Goal: Communication & Community: Share content

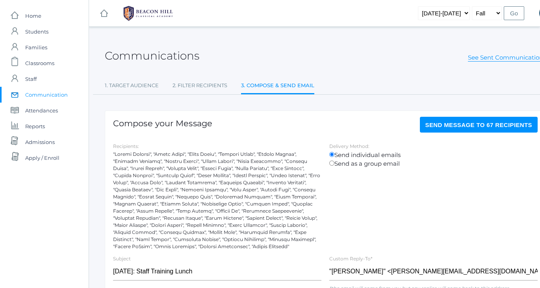
scroll to position [199, 22]
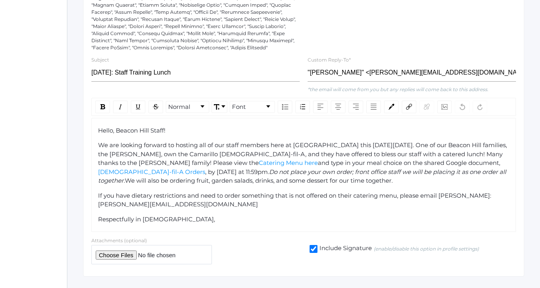
click at [214, 186] on div "Hello, Beacon Hill Staff! We are looking forward to hosting all of our staff me…" at bounding box center [304, 175] width 412 height 98
click at [187, 134] on div "Hello, Beacon Hill Staff! We are looking forward to hosting all of our staff me…" at bounding box center [304, 175] width 412 height 98
click at [279, 181] on div "We are looking forward to hosting all of our staff members here at [GEOGRAPHIC_…" at bounding box center [304, 163] width 412 height 45
click at [201, 202] on div "If you have dietary restrictions and need to order something that is not offere…" at bounding box center [304, 200] width 412 height 18
click at [20, 132] on div "icons/ui/navigation/home Created with Sketch. Home icons/user/plain Created wit…" at bounding box center [22, 52] width 89 height 503
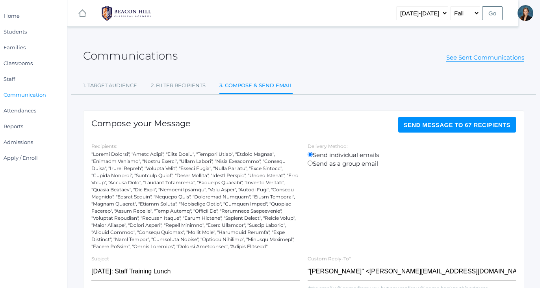
scroll to position [0, 22]
click at [445, 125] on span "Send Message to 67 recipients" at bounding box center [457, 124] width 107 height 7
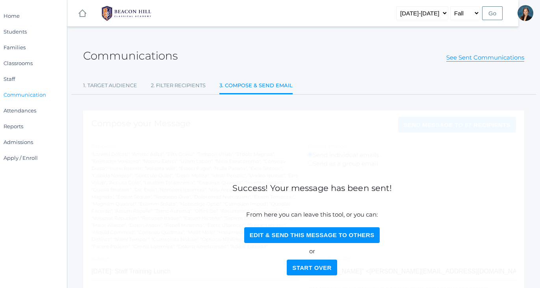
click at [344, 77] on div "Communications See Sent Communications 1. Target Audience 2. Filter Recipients …" at bounding box center [303, 256] width 441 height 438
click at [11, 28] on span "Students" at bounding box center [15, 32] width 23 height 16
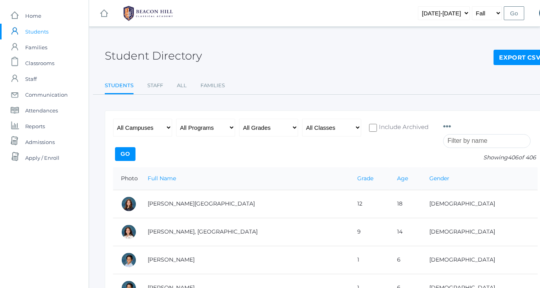
click at [419, 50] on div "Student Directory Export CSV" at bounding box center [325, 51] width 441 height 29
click at [42, 97] on span "Communication" at bounding box center [46, 95] width 43 height 16
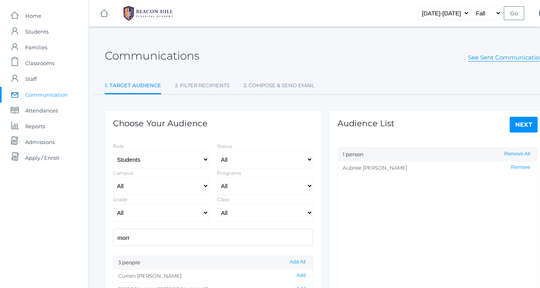
select select "Enrolled"
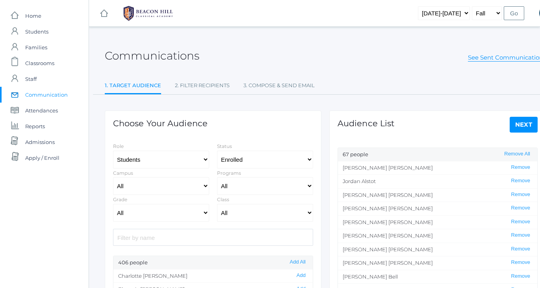
click at [518, 123] on link "Next" at bounding box center [524, 125] width 28 height 16
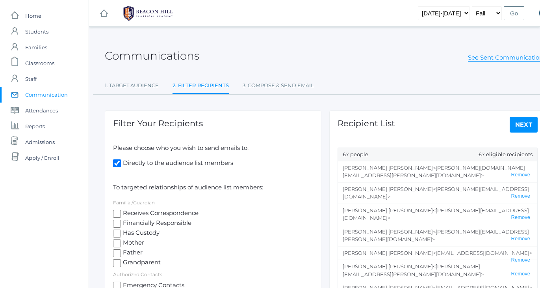
click at [381, 61] on div "Communications See Sent Communications" at bounding box center [325, 51] width 441 height 29
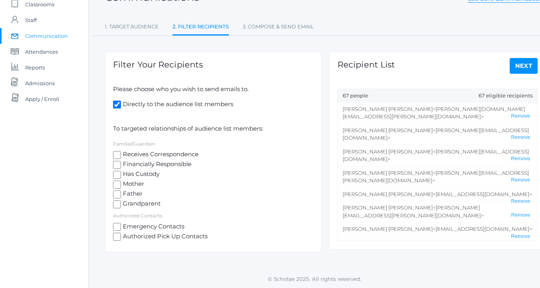
scroll to position [58, 0]
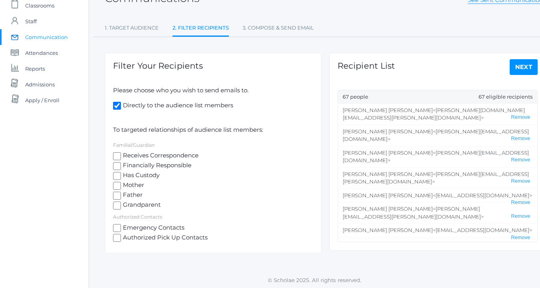
click at [403, 15] on div "Communications See Sent Communications 1. Target Audience 2. Filter Recipients …" at bounding box center [325, 116] width 441 height 274
click at [522, 68] on link "Next" at bounding box center [524, 67] width 28 height 16
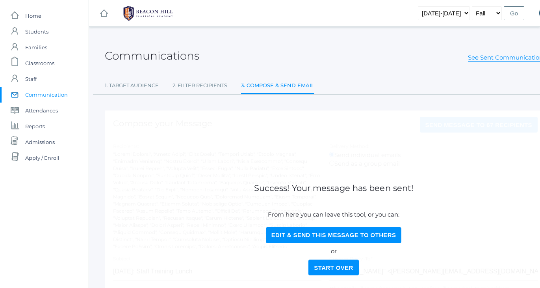
click at [364, 62] on div "Communications See Sent Communications" at bounding box center [325, 51] width 441 height 29
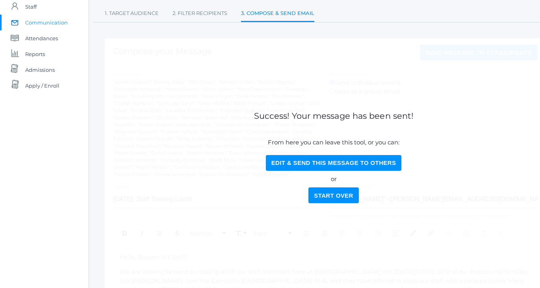
scroll to position [74, 0]
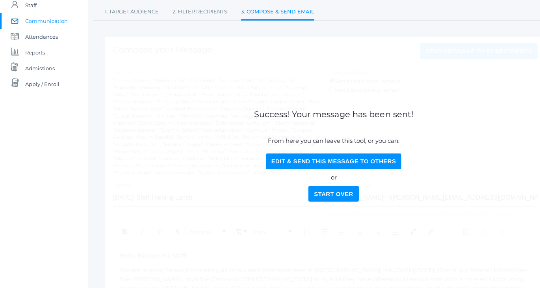
click at [330, 191] on button "Start Over" at bounding box center [333, 194] width 50 height 16
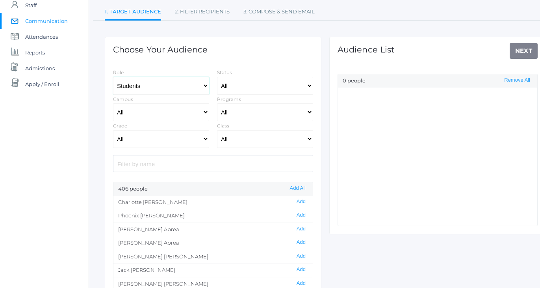
select select "1"
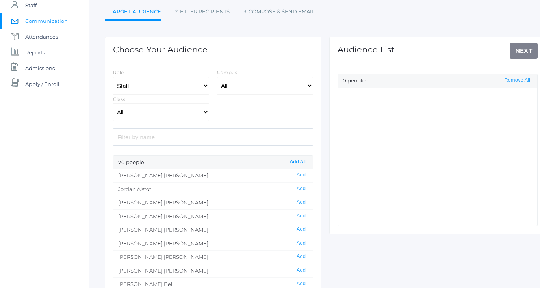
click at [292, 163] on button "Add All" at bounding box center [298, 161] width 20 height 7
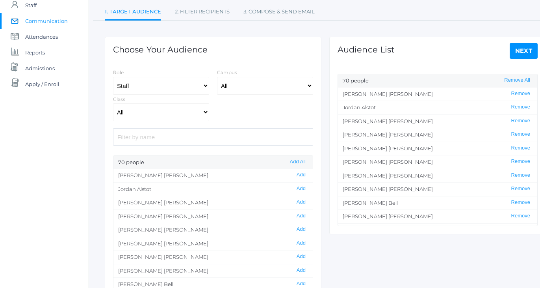
click at [525, 66] on div "Audience List Next 70 people Remove All [PERSON_NAME] Remove [PERSON_NAME] Remo…" at bounding box center [437, 135] width 217 height 197
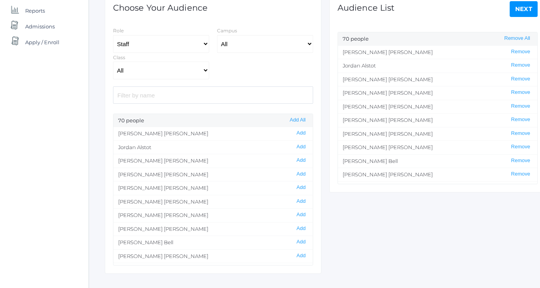
scroll to position [118, 0]
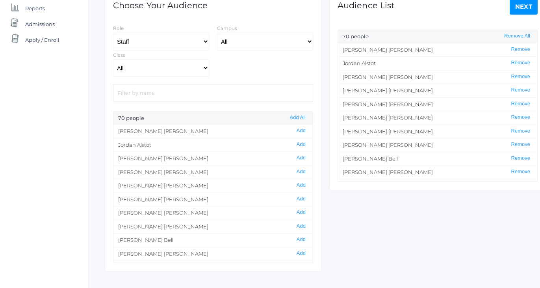
click at [477, 56] on li "[PERSON_NAME] Remove" at bounding box center [437, 63] width 199 height 14
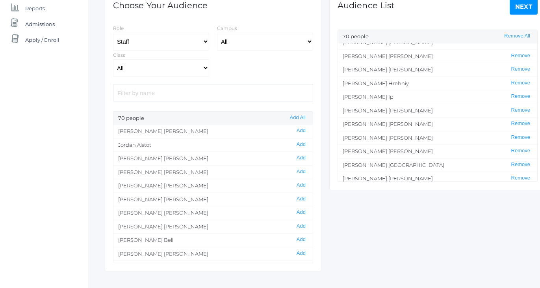
scroll to position [403, 0]
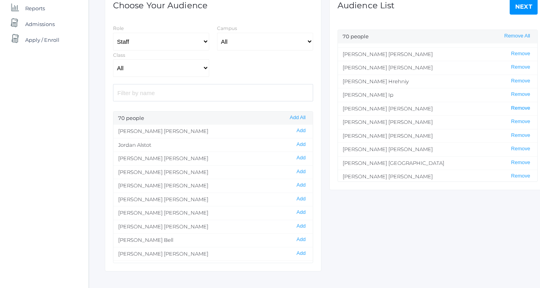
click at [519, 105] on button "Remove" at bounding box center [521, 108] width 24 height 7
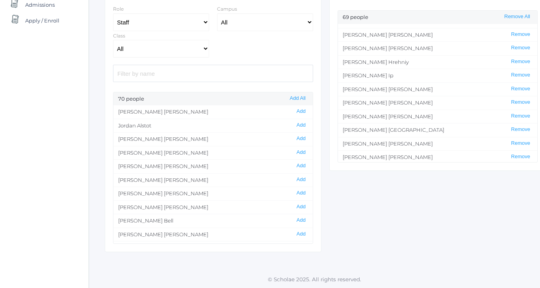
scroll to position [137, 0]
click at [442, 83] on li "[PERSON_NAME] Remove" at bounding box center [437, 90] width 199 height 14
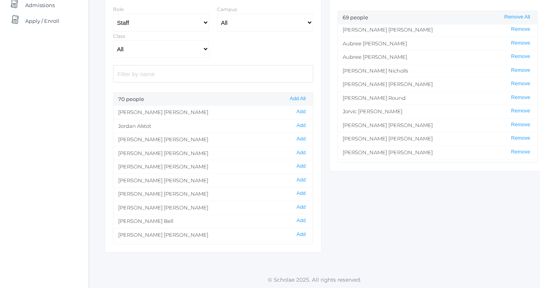
scroll to position [616, 0]
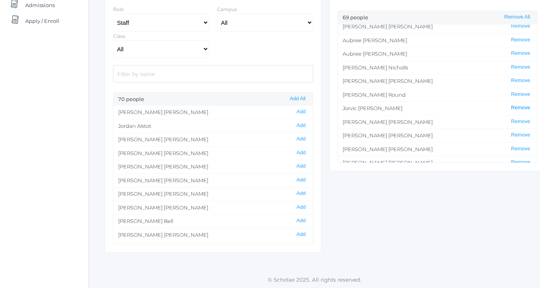
click at [517, 104] on button "Remove" at bounding box center [521, 107] width 24 height 7
click at [518, 145] on button "Remove" at bounding box center [521, 148] width 24 height 7
click at [440, 88] on li "[PERSON_NAME] Remove" at bounding box center [437, 95] width 199 height 14
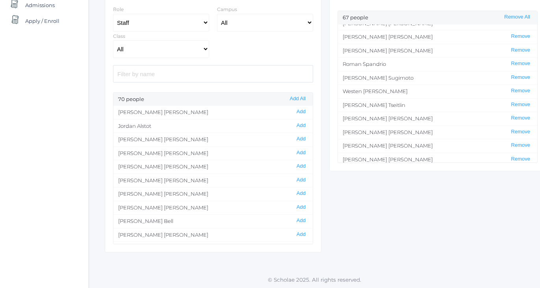
scroll to position [721, 0]
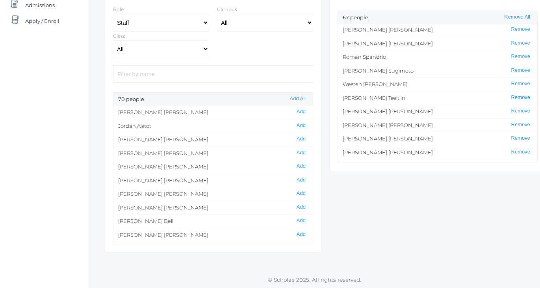
click at [520, 94] on button "Remove" at bounding box center [521, 97] width 24 height 7
click at [456, 104] on li "[PERSON_NAME] Remove" at bounding box center [437, 111] width 199 height 14
click at [395, 212] on div "Choose Your Audience Role Students Staff Campus All [GEOGRAPHIC_DATA] [GEOGRAPH…" at bounding box center [325, 105] width 449 height 294
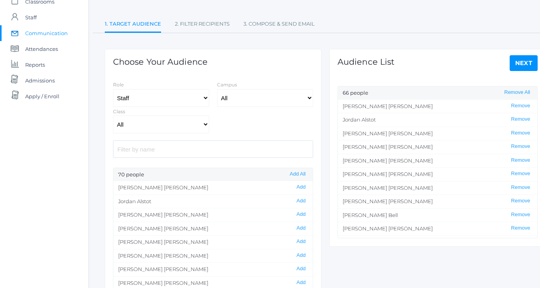
scroll to position [59, 0]
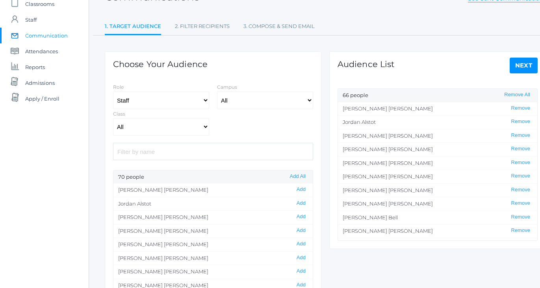
click at [525, 61] on link "Next" at bounding box center [524, 66] width 28 height 16
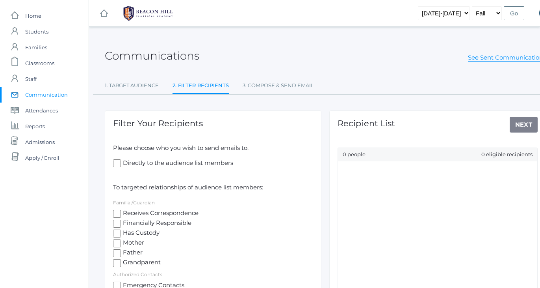
click at [115, 162] on input "Directly to the audience list members" at bounding box center [117, 163] width 8 height 8
checkbox input "true"
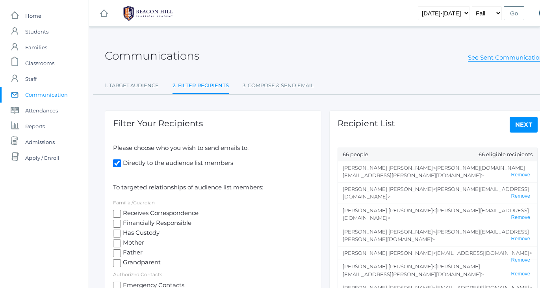
click at [526, 124] on link "Next" at bounding box center [524, 125] width 28 height 16
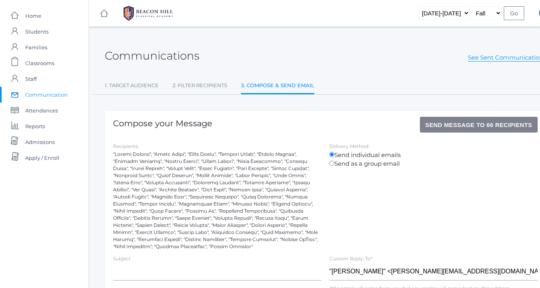
click at [372, 47] on div "Communications See Sent Communications" at bounding box center [325, 51] width 441 height 29
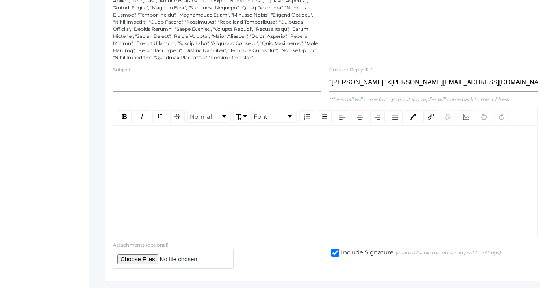
scroll to position [189, 0]
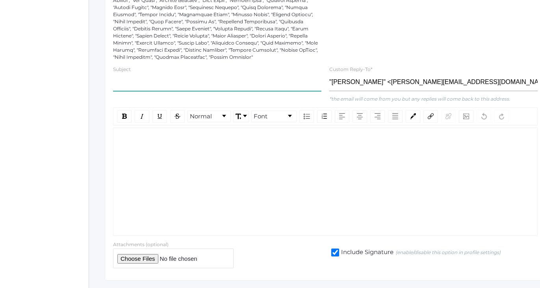
click at [135, 83] on input "text" at bounding box center [217, 82] width 208 height 18
type input "[DEMOGRAPHIC_DATA]-fil-A Menu Link"
click at [176, 169] on div "rdw-wrapper" at bounding box center [325, 181] width 425 height 108
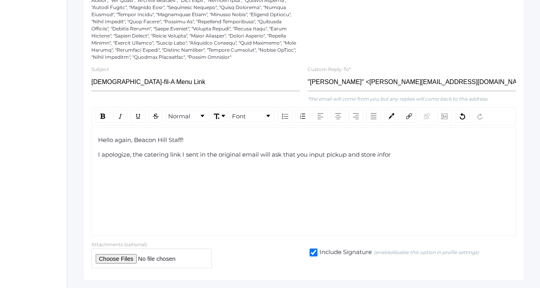
scroll to position [189, 22]
click at [420, 156] on div "I apologize, the catering link I sent in the original email will ask that you i…" at bounding box center [304, 154] width 412 height 9
click at [426, 159] on div "Hello again, Beacon Hill Staff! I apologize, the catering link I sent in the or…" at bounding box center [304, 148] width 412 height 24
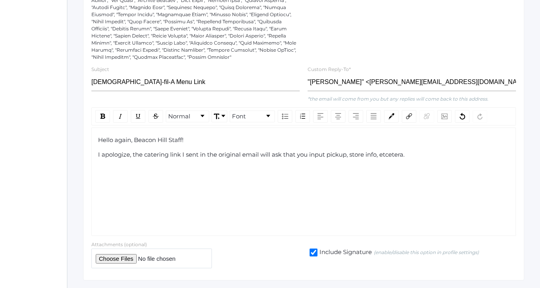
click at [418, 157] on div "I apologize, the catering link I sent in the original email will ask that you i…" at bounding box center [304, 154] width 412 height 9
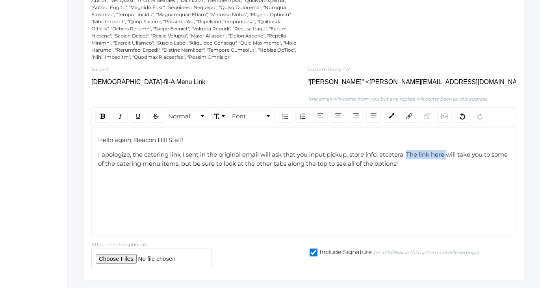
drag, startPoint x: 447, startPoint y: 153, endPoint x: 409, endPoint y: 152, distance: 37.8
click at [409, 152] on span "I apologize, the catering link I sent in the original email will ask that you i…" at bounding box center [303, 158] width 411 height 17
click at [412, 117] on img "rdw-link-control" at bounding box center [409, 116] width 6 height 6
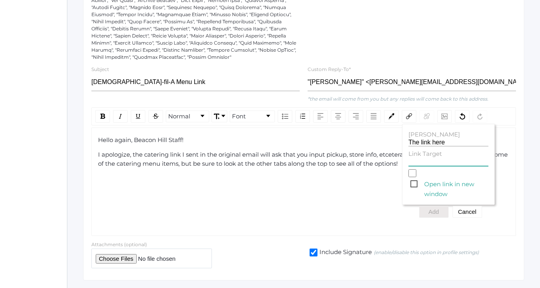
click at [420, 158] on input "Link Target" at bounding box center [449, 161] width 80 height 7
paste input "[URL][DOMAIN_NAME][DEMOGRAPHIC_DATA]"
type input "[URL][DOMAIN_NAME][DEMOGRAPHIC_DATA]"
click at [443, 175] on label "Open link in new window" at bounding box center [449, 183] width 80 height 29
click at [416, 175] on input "Open link in new window" at bounding box center [413, 173] width 8 height 8
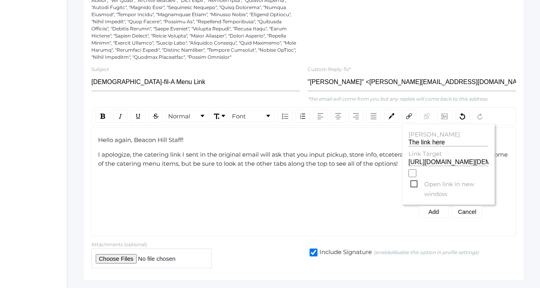
checkbox input "true"
click at [474, 161] on input "[URL][DOMAIN_NAME][DEMOGRAPHIC_DATA]" at bounding box center [449, 161] width 80 height 7
click at [425, 208] on button "Add" at bounding box center [434, 212] width 30 height 12
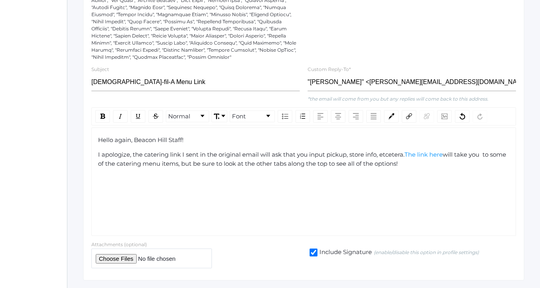
click at [451, 183] on div "Hello again, Beacon Hill Staff! I apologize, the catering link I sent in the or…" at bounding box center [303, 181] width 425 height 108
click at [431, 164] on div "I apologize, the catering link I sent in the original email will ask that you i…" at bounding box center [304, 159] width 412 height 18
click at [427, 163] on div "I apologize, the catering link I sent in the original email will ask that you i…" at bounding box center [304, 159] width 412 height 18
click at [199, 163] on span "will take you to some of the catering menu items, but be sure to look at the ot…" at bounding box center [303, 158] width 410 height 17
click at [426, 163] on div "I apologize, the catering link I sent in the original email will ask that you i…" at bounding box center [304, 159] width 412 height 18
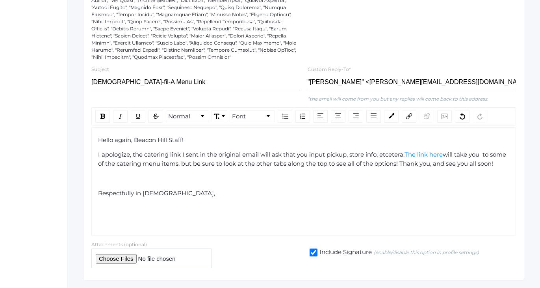
click at [168, 168] on div "I apologize, the catering link I sent in the original email will ask that you i…" at bounding box center [304, 159] width 412 height 18
click at [418, 163] on span "will take you to some of the catering menu items, but be sure to look at the ot…" at bounding box center [303, 158] width 410 height 17
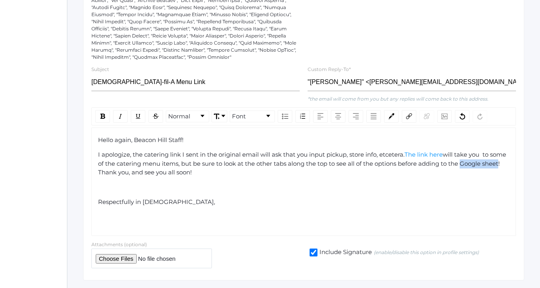
drag, startPoint x: 114, startPoint y: 170, endPoint x: 481, endPoint y: 158, distance: 367.4
click at [481, 158] on div "I apologize, the catering link I sent in the original email will ask that you i…" at bounding box center [304, 163] width 412 height 27
click at [415, 116] on div "rdw-link-control" at bounding box center [409, 116] width 15 height 13
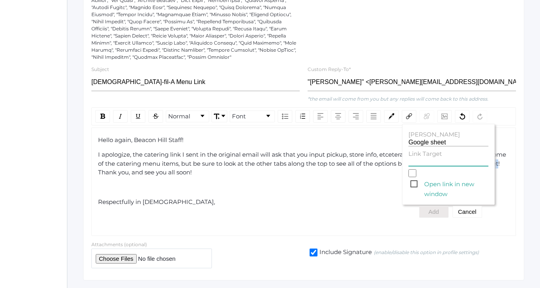
click at [416, 162] on input "Link Target" at bounding box center [449, 161] width 80 height 7
paste input "[URL][DOMAIN_NAME]"
type input "[URL][DOMAIN_NAME]"
click at [373, 189] on div "Hello again, Beacon Hill Staff! I apologize, the catering link I sent in the or…" at bounding box center [304, 179] width 412 height 86
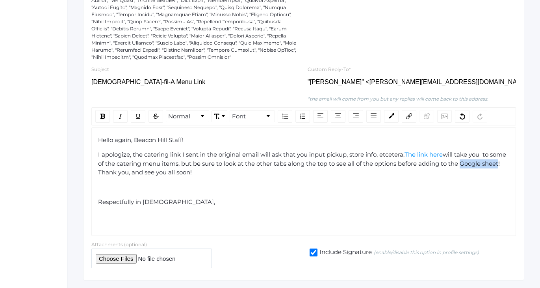
drag, startPoint x: 114, startPoint y: 171, endPoint x: 482, endPoint y: 163, distance: 367.7
click at [482, 163] on span "will take you to some of the catering menu items, but be sure to look at the ot…" at bounding box center [303, 162] width 410 height 25
click at [409, 116] on img "rdw-link-control" at bounding box center [409, 116] width 6 height 6
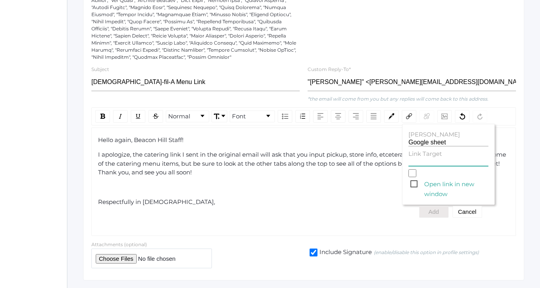
click at [416, 163] on input "Link Target" at bounding box center [449, 161] width 80 height 7
paste input "[URL][DOMAIN_NAME]"
type input "[URL][DOMAIN_NAME]"
click at [417, 181] on span "Open link in new window" at bounding box center [450, 184] width 78 height 10
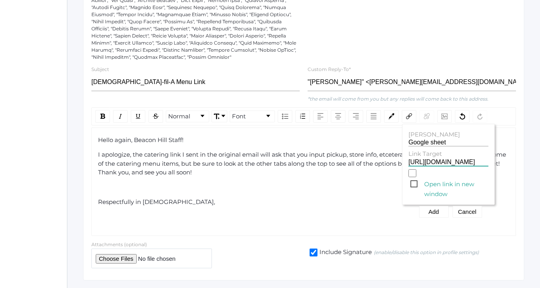
click at [416, 177] on input "Open link in new window" at bounding box center [413, 173] width 8 height 8
checkbox input "true"
click at [434, 208] on button "Add" at bounding box center [434, 212] width 30 height 12
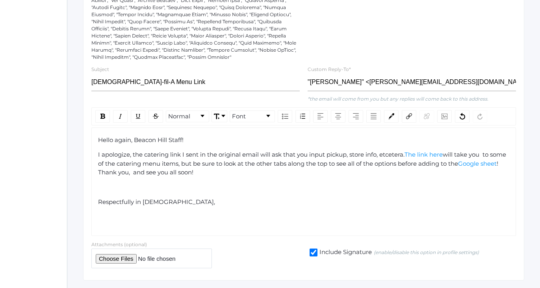
click at [303, 176] on div "Hello again, Beacon Hill Staff! I apologize, the catering link I sent in the or…" at bounding box center [304, 179] width 412 height 86
click at [117, 169] on span "! Thank you, and see you all soon!" at bounding box center [299, 168] width 402 height 17
click at [110, 215] on div "rdw-editor" at bounding box center [304, 216] width 412 height 9
click at [216, 173] on div "I apologize, the catering link I sent in the original email will ask that you i…" at bounding box center [304, 163] width 412 height 27
click at [218, 172] on div "I apologize, the catering link I sent in the original email will ask that you i…" at bounding box center [304, 163] width 412 height 27
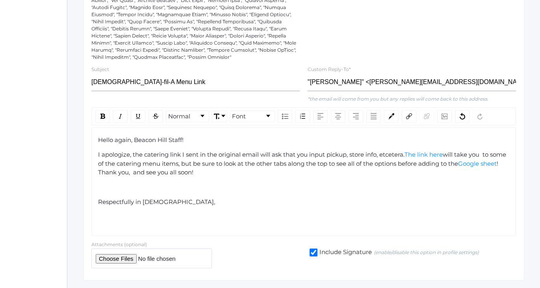
click at [154, 168] on span "! Thank you, and see you all soon!" at bounding box center [299, 168] width 402 height 17
click at [489, 152] on span "will take you to some of the catering menu items, but be sure to look at the ot…" at bounding box center [303, 158] width 410 height 17
click at [115, 170] on span "! Thank you, and see you all soon!" at bounding box center [299, 168] width 402 height 17
click at [349, 162] on span "will take you to some of the catering menu items, but be sure to look at the ot…" at bounding box center [302, 158] width 408 height 17
click at [411, 162] on span "will take you to some of the catering menu items, but be sure to look at the ot…" at bounding box center [302, 158] width 408 height 17
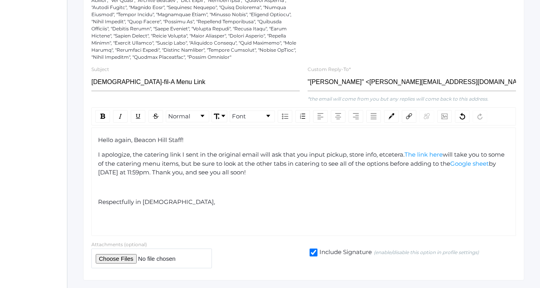
click at [172, 185] on div "rdw-editor" at bounding box center [304, 187] width 412 height 9
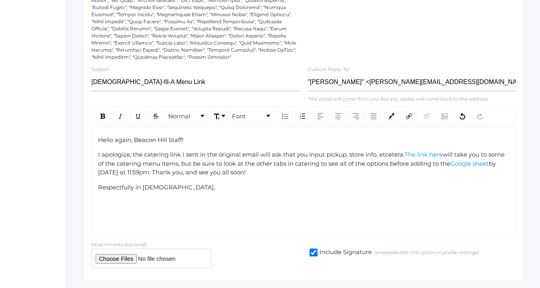
click at [167, 188] on div "Respectfully in [DEMOGRAPHIC_DATA]," at bounding box center [304, 187] width 412 height 9
click at [284, 203] on div "rdw-editor" at bounding box center [304, 201] width 412 height 9
click at [527, 74] on div "Communications See Sent Communications 1. Target Audience 2. Filter Recipients …" at bounding box center [303, 64] width 473 height 433
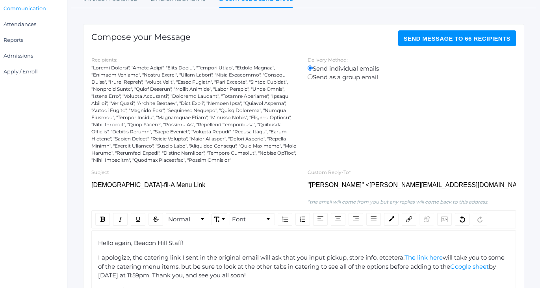
scroll to position [84, 22]
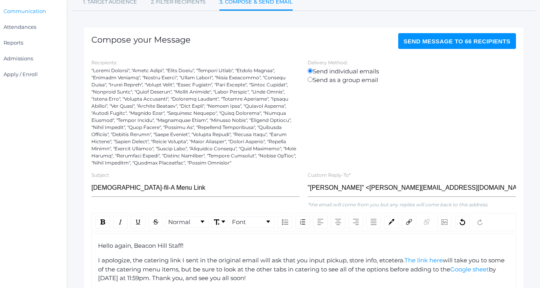
click at [443, 47] on button "Send Message to 66 recipients" at bounding box center [457, 41] width 118 height 16
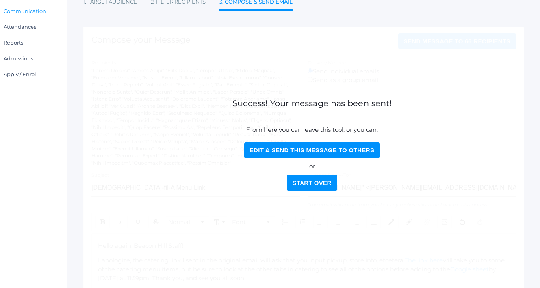
click at [391, 75] on div "Compose your Message Send Message to 66 recipients Recipients: Delivery Method:…" at bounding box center [303, 206] width 441 height 359
click at [75, 23] on div "Communications See Sent Communications 1. Target Audience 2. Filter Recipients …" at bounding box center [303, 169] width 473 height 433
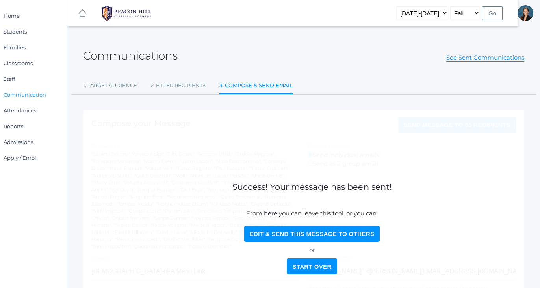
scroll to position [0, 22]
